Goal: Information Seeking & Learning: Learn about a topic

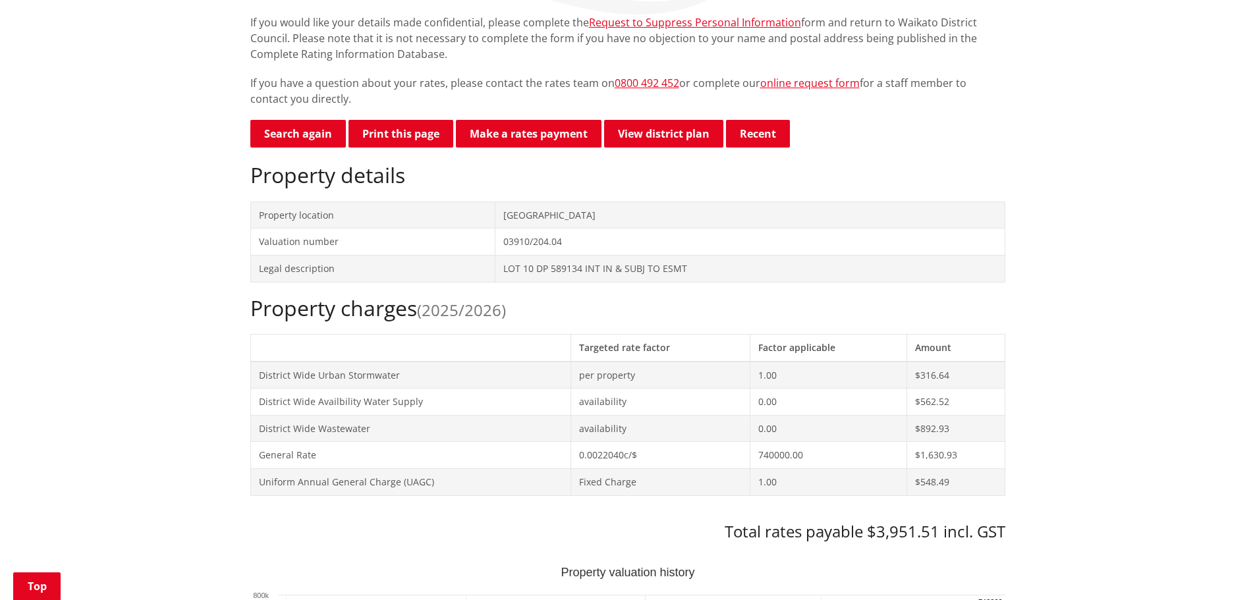
scroll to position [269, 0]
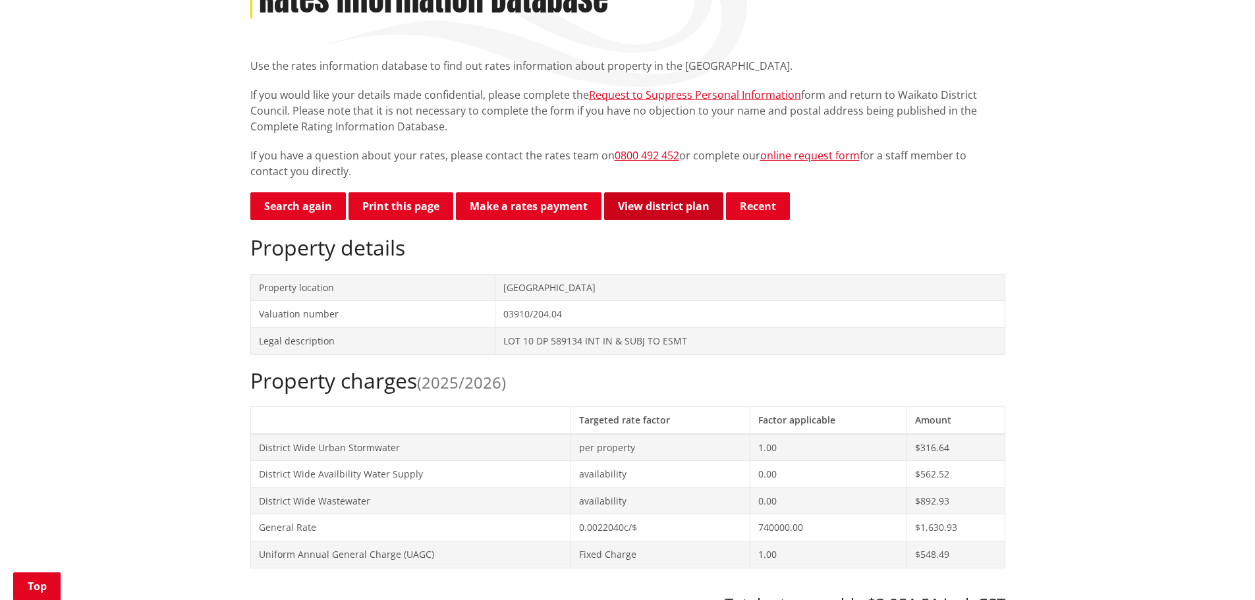
click at [652, 192] on link "View district plan" at bounding box center [663, 206] width 119 height 28
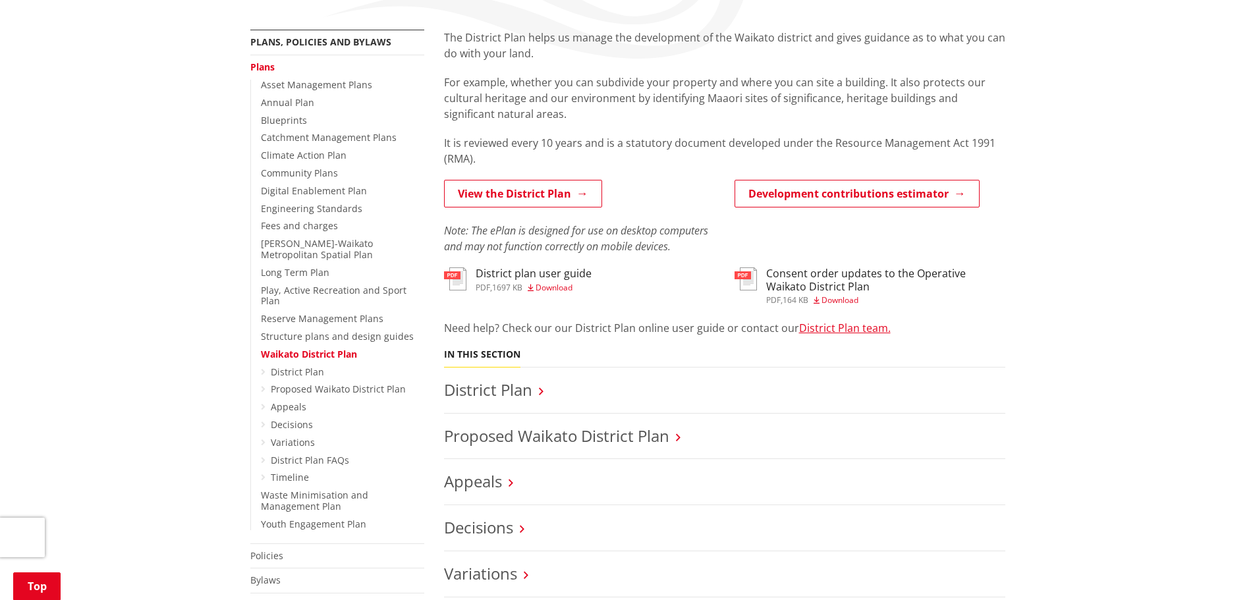
scroll to position [395, 0]
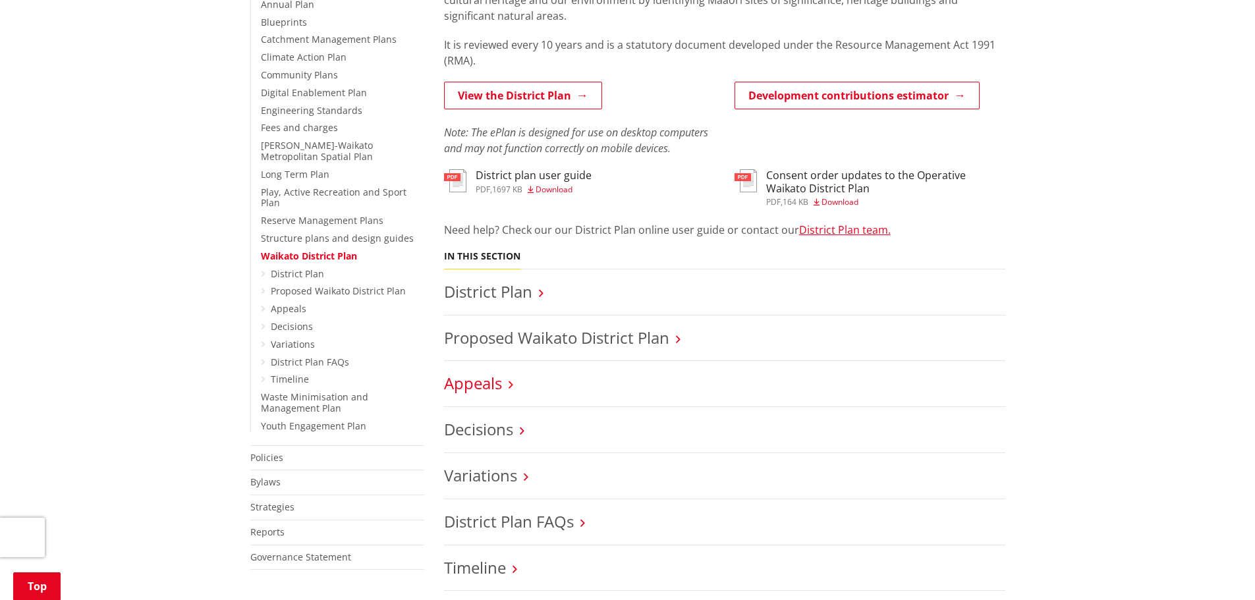
click at [465, 372] on link "Appeals" at bounding box center [473, 383] width 58 height 22
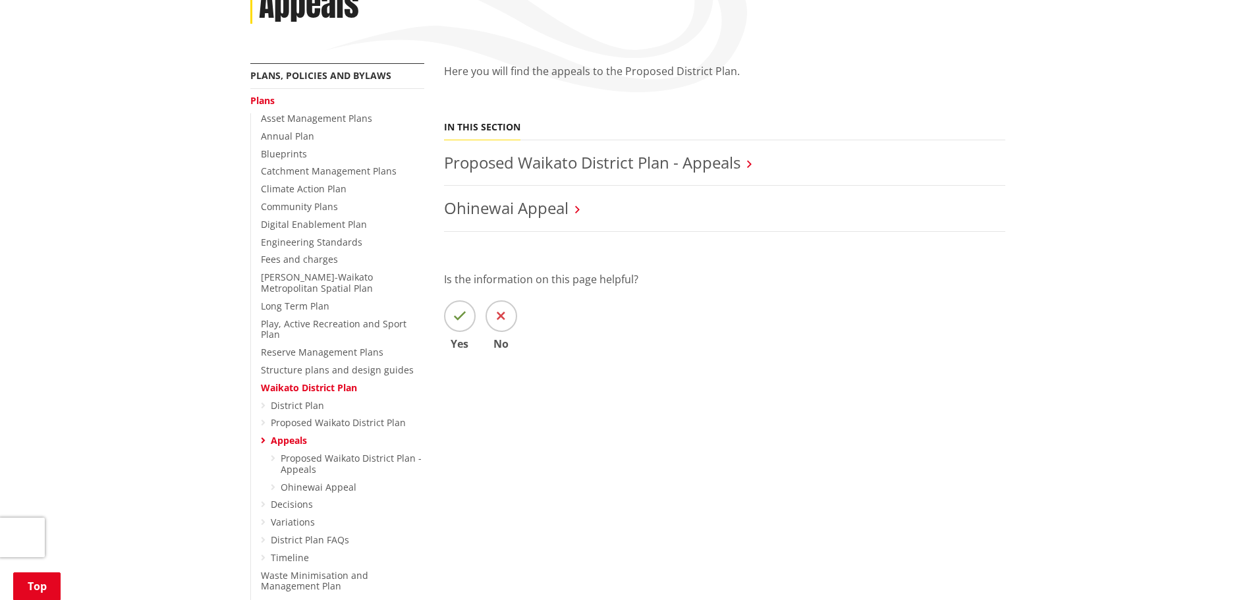
scroll to position [395, 0]
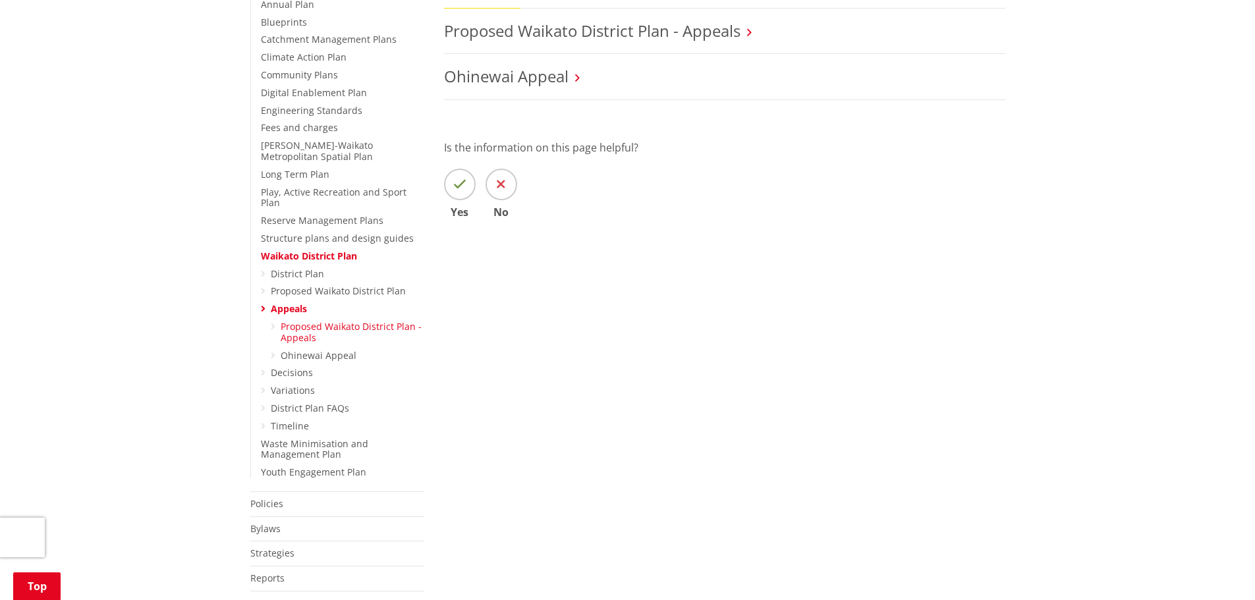
click at [346, 320] on link "Proposed Waikato District Plan - Appeals" at bounding box center [351, 332] width 141 height 24
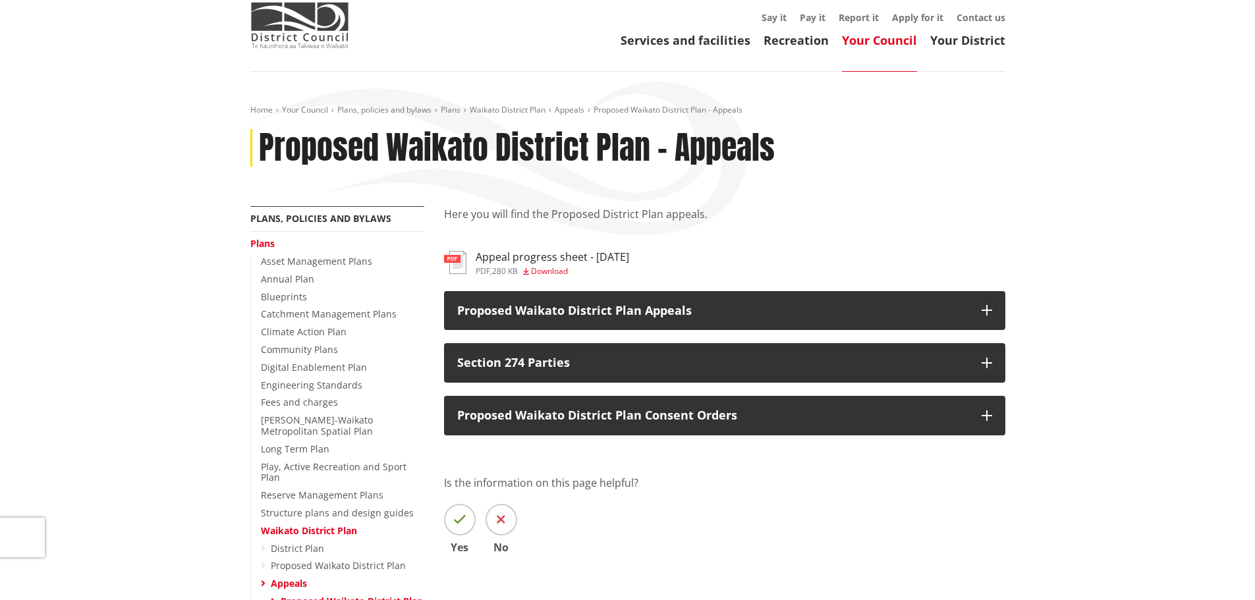
scroll to position [132, 0]
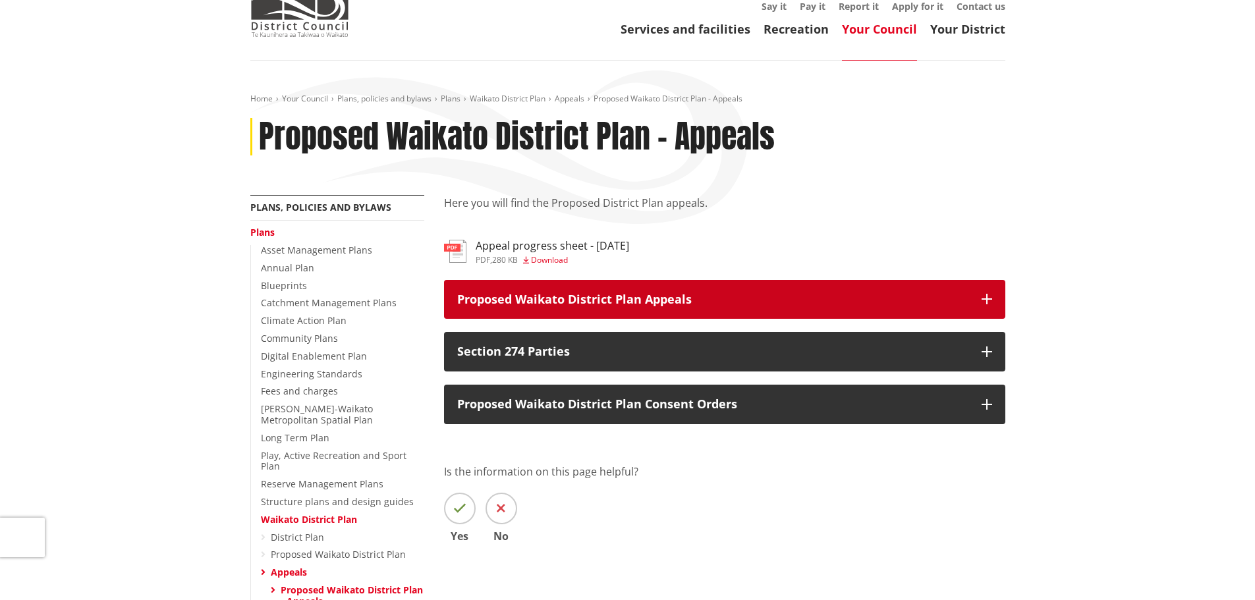
click at [576, 293] on p "Proposed Waikato District Plan Appeals" at bounding box center [712, 299] width 511 height 13
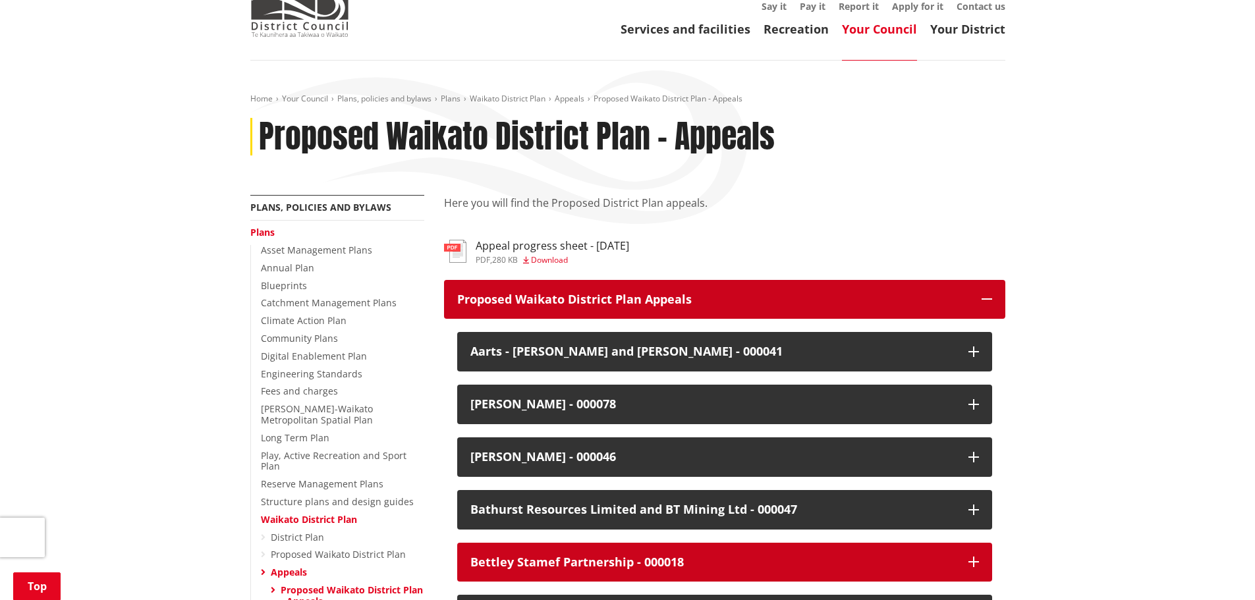
scroll to position [395, 0]
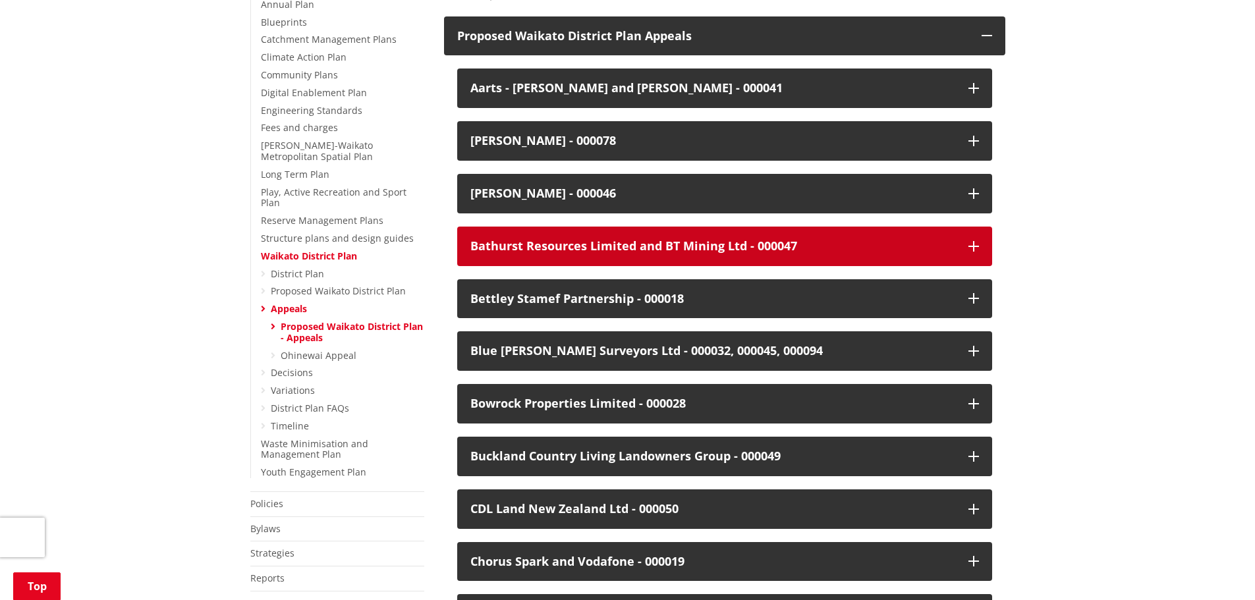
click at [634, 240] on div "Bathurst Resources Limited and BT Mining Ltd - 000047" at bounding box center [712, 246] width 485 height 13
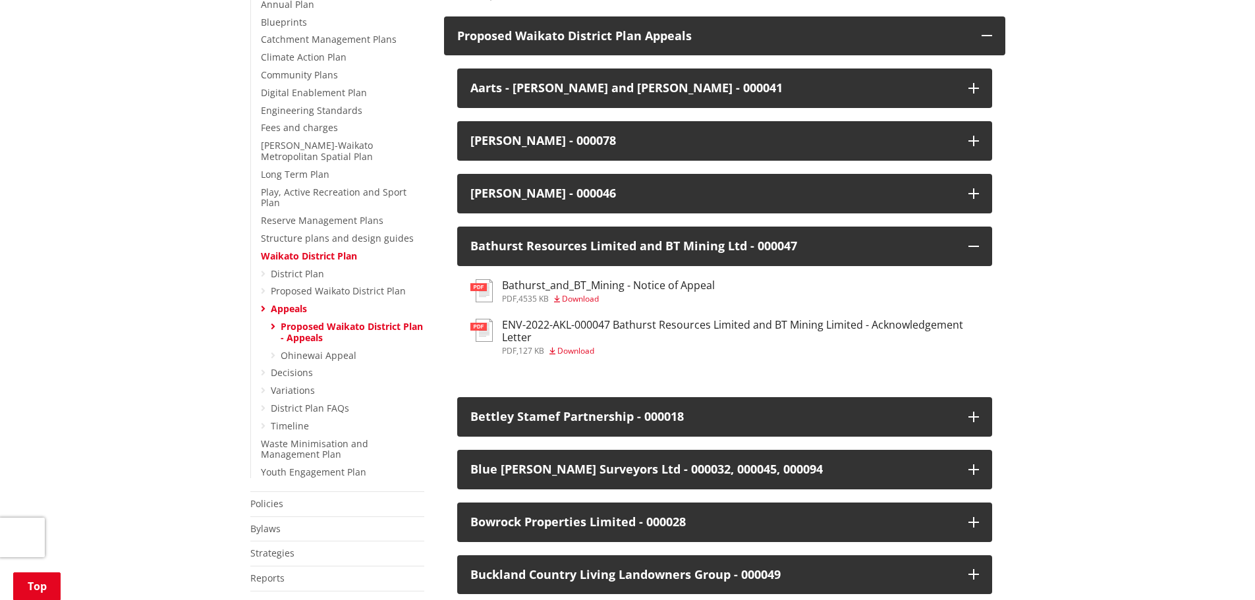
click at [536, 279] on h3 "Bathurst_and_BT_Mining - Notice of Appeal" at bounding box center [608, 285] width 213 height 13
